Goal: Obtain resource: Obtain resource

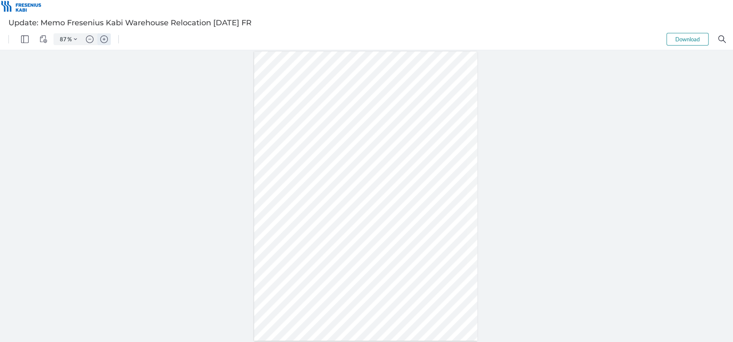
click at [104, 40] on img "Zoom in" at bounding box center [104, 39] width 8 height 8
type input "112"
click at [329, 202] on div at bounding box center [366, 238] width 288 height 372
type input "2"
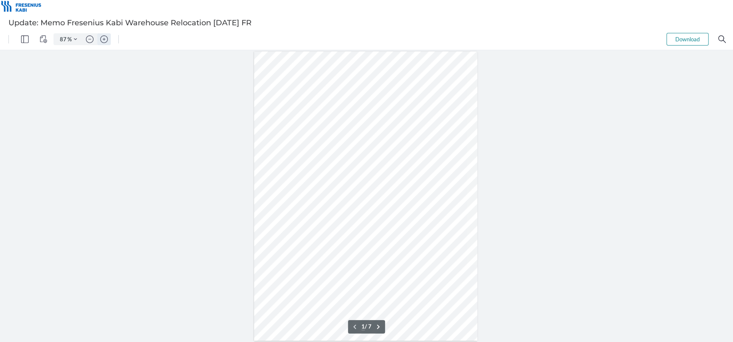
click at [106, 40] on img "Zoom in" at bounding box center [104, 39] width 8 height 8
type input "137"
type input "2"
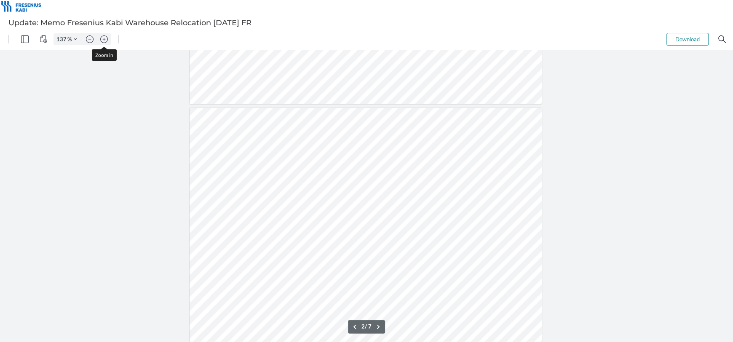
scroll to position [414, 0]
